Goal: Task Accomplishment & Management: Use online tool/utility

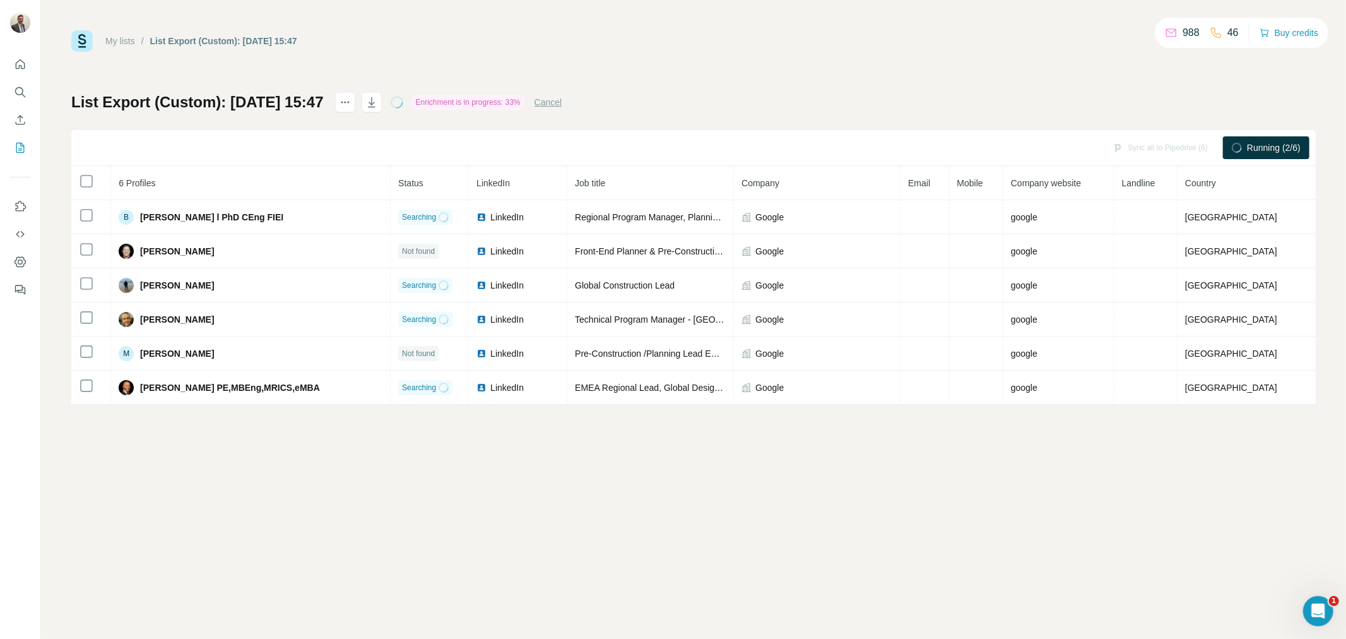
click at [494, 530] on div "My lists / List Export (Custom): [DATE] 15:47 988 46 Buy credits List Export (C…" at bounding box center [693, 319] width 1305 height 639
click at [283, 451] on div "My lists / List Export (Custom): [DATE] 15:47 987 46 Buy credits List Export (C…" at bounding box center [693, 319] width 1305 height 639
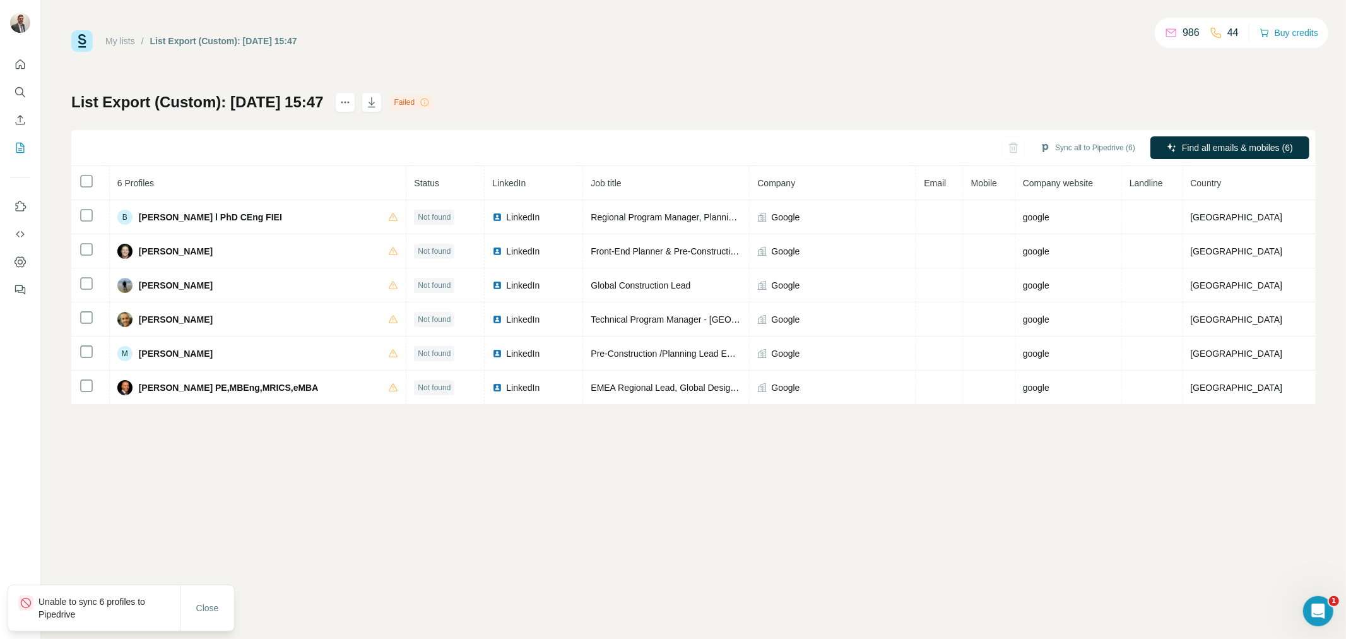
click at [80, 608] on p "Unable to sync 6 profiles to Pipedrive" at bounding box center [108, 607] width 141 height 25
click at [1087, 141] on button "Sync all to Pipedrive (6)" at bounding box center [1087, 147] width 113 height 19
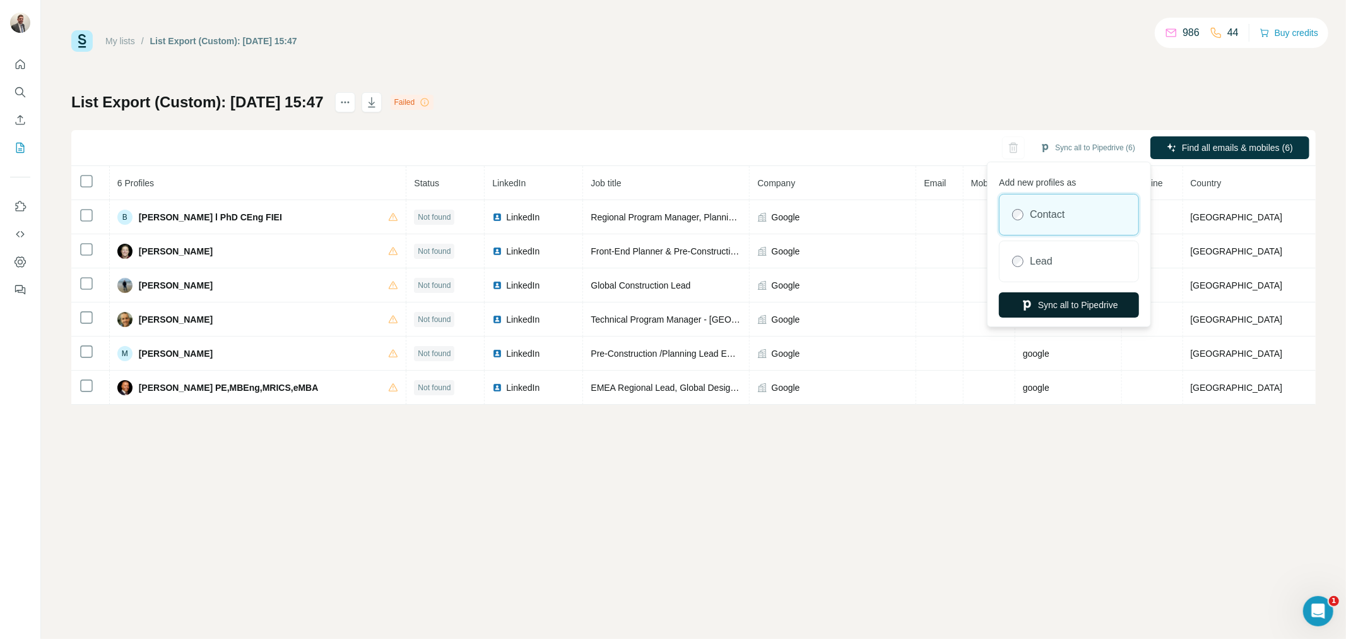
click at [1067, 302] on button "Sync all to Pipedrive" at bounding box center [1069, 304] width 140 height 25
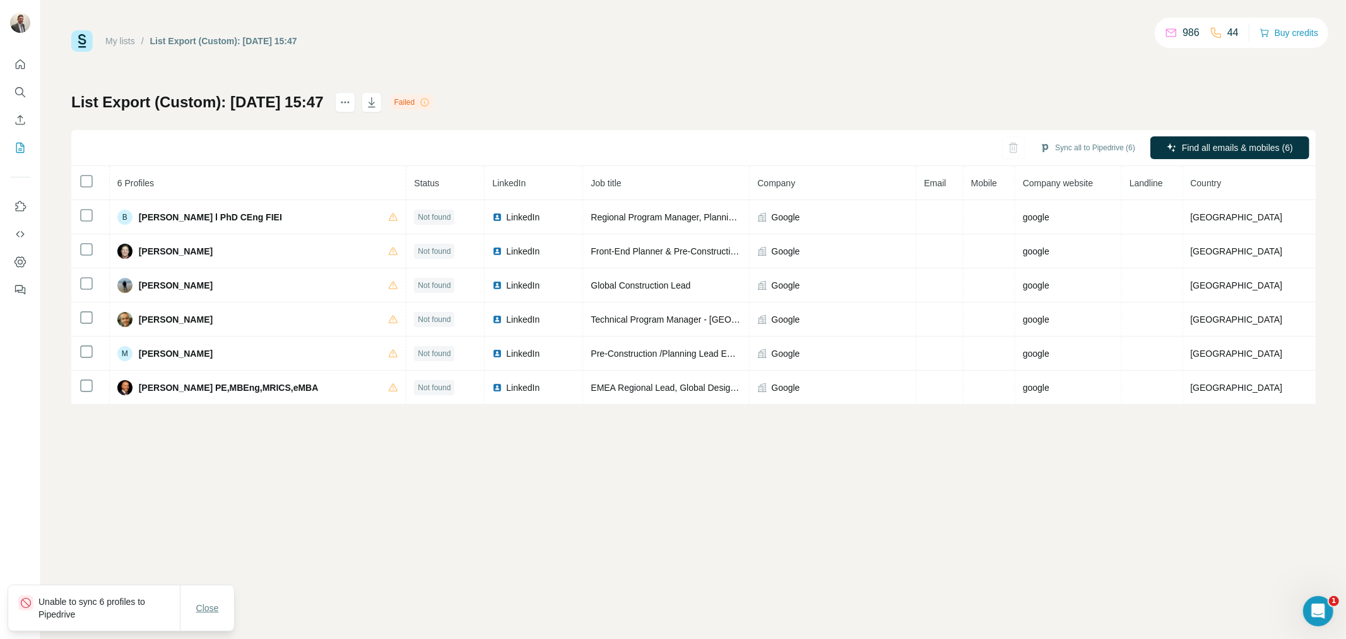
click at [203, 617] on button "Close" at bounding box center [207, 607] width 40 height 23
click at [1082, 144] on button "Sync all to Pipedrive (6)" at bounding box center [1087, 147] width 113 height 19
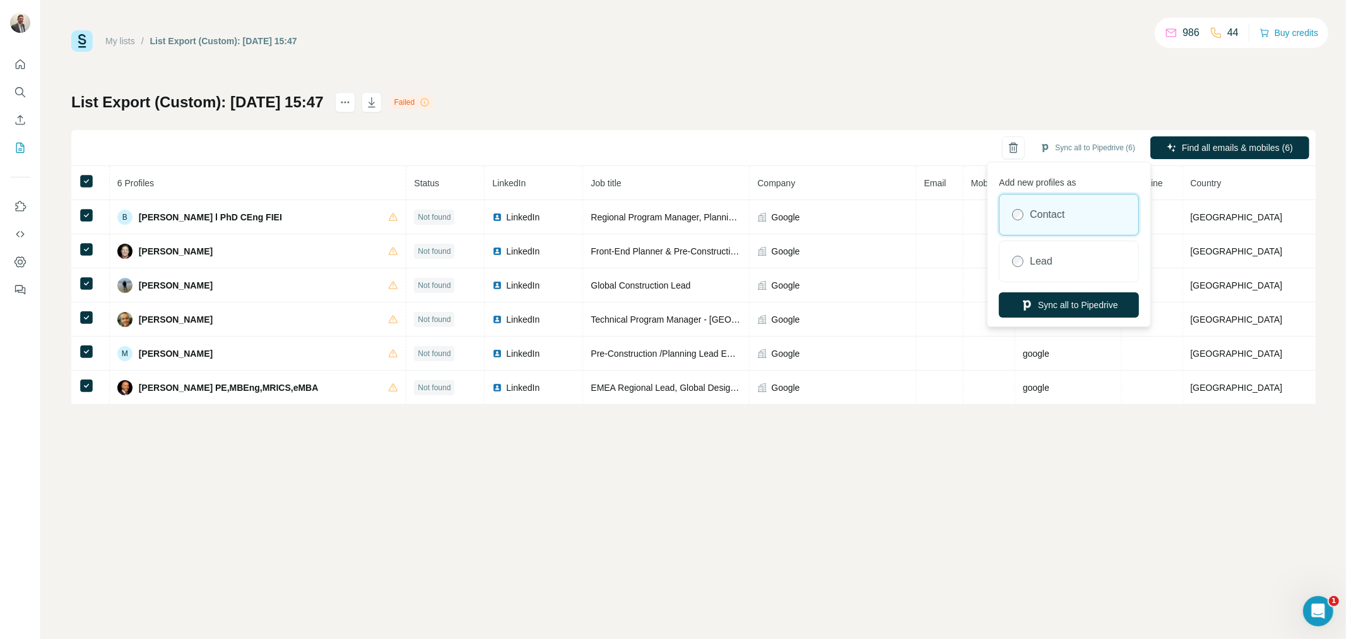
click at [1058, 211] on label "Contact" at bounding box center [1047, 214] width 35 height 15
click at [1057, 307] on button "Sync all to Pipedrive" at bounding box center [1069, 304] width 140 height 25
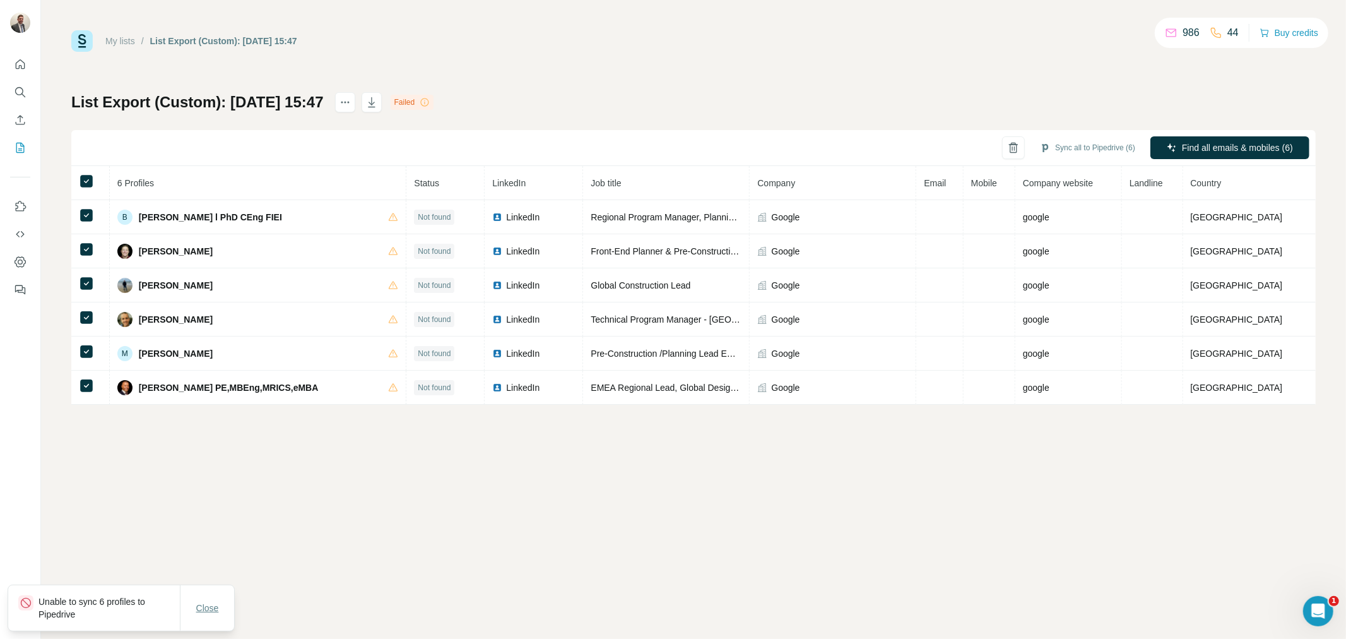
click at [220, 612] on button "Close" at bounding box center [207, 607] width 40 height 23
click at [79, 174] on icon at bounding box center [86, 181] width 15 height 15
click at [1077, 151] on button "Sync to Pipedrive (1)" at bounding box center [1092, 147] width 103 height 19
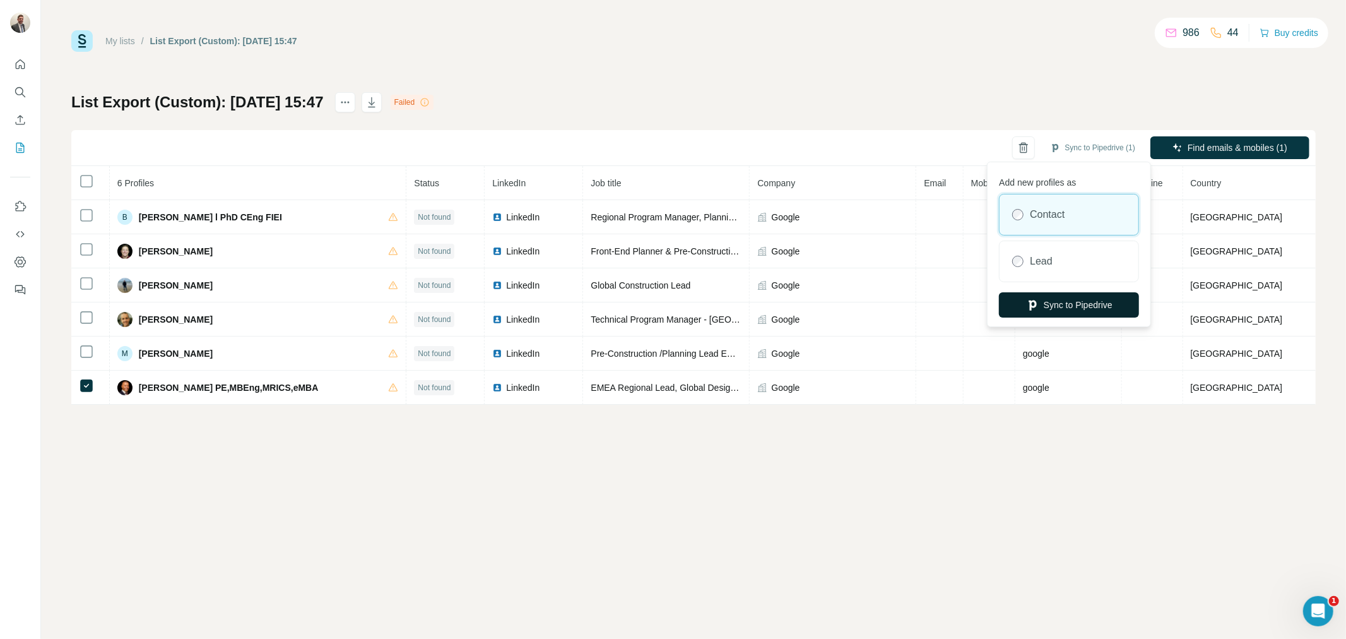
click at [1053, 304] on button "Sync to Pipedrive" at bounding box center [1069, 304] width 140 height 25
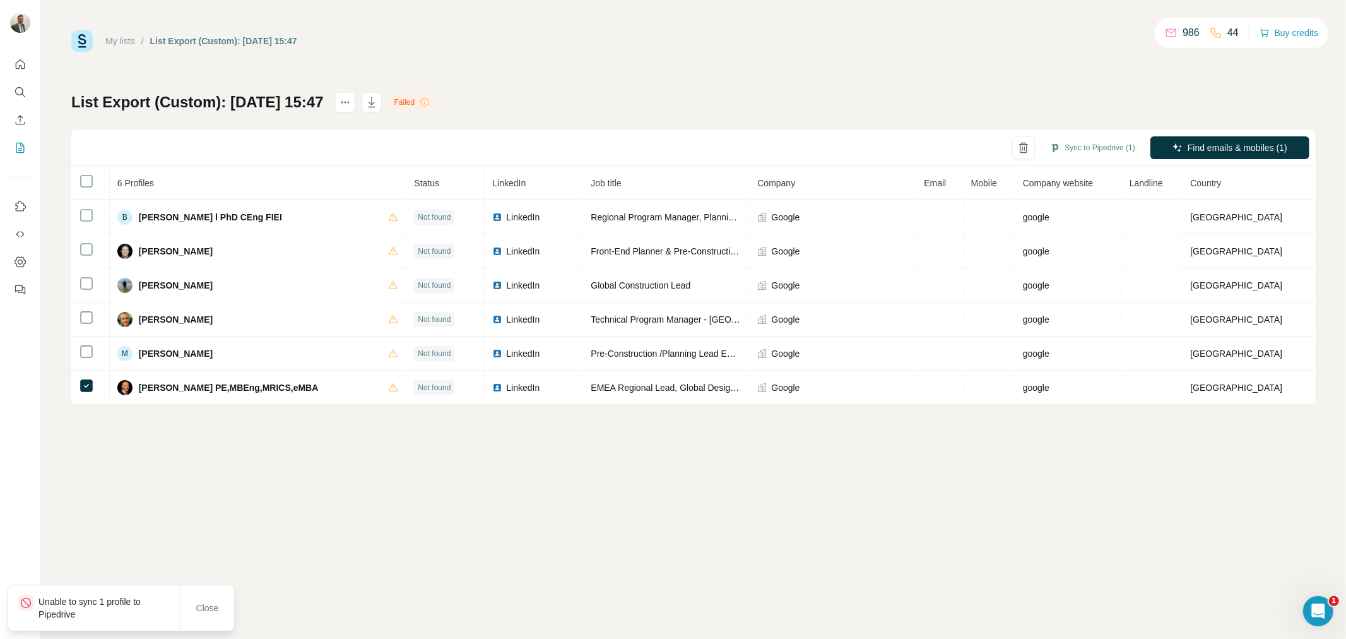
click at [83, 610] on p "Unable to sync 1 profile to Pipedrive" at bounding box center [108, 607] width 141 height 25
click at [205, 605] on span "Close" at bounding box center [207, 607] width 23 height 13
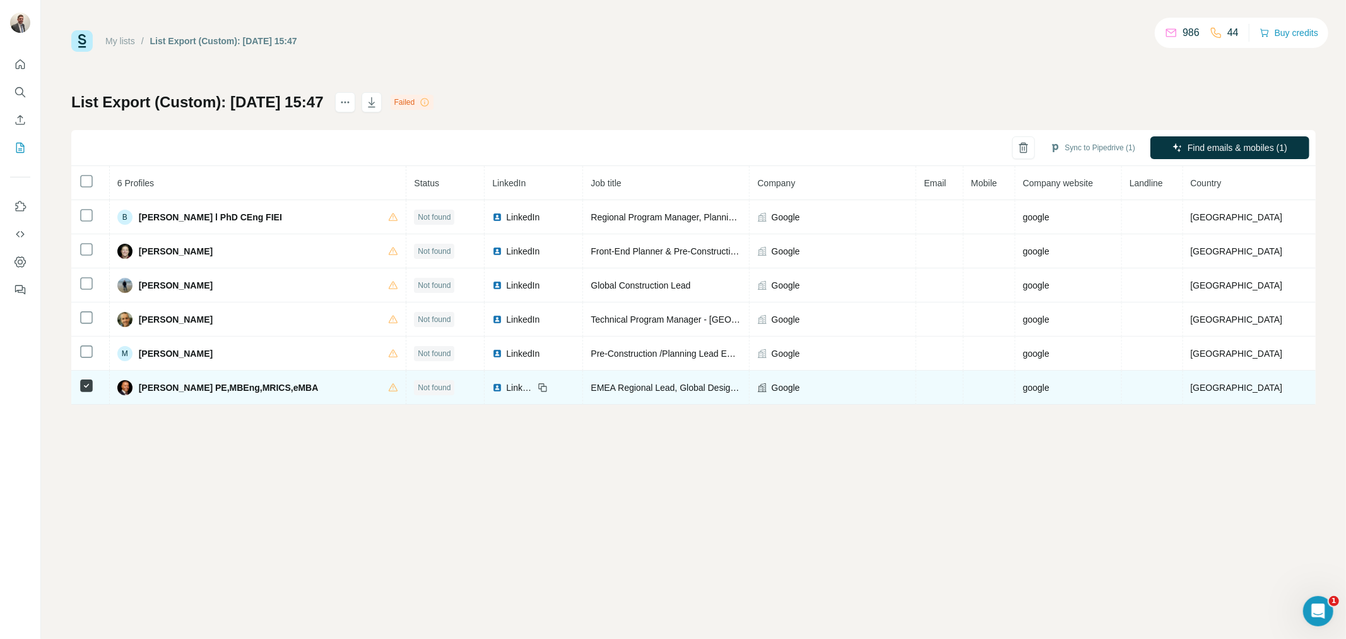
click at [221, 387] on span "[PERSON_NAME] PE,MBEng,MRICS,eMBA" at bounding box center [229, 387] width 180 height 13
click at [648, 386] on span "EMEA Regional Lead, Global Design & Construction" at bounding box center [693, 387] width 205 height 10
click at [507, 389] on span "LinkedIn" at bounding box center [520, 387] width 28 height 13
